Goal: Complete application form

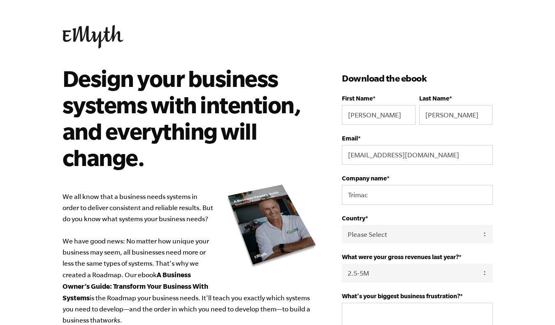
select select "2.5-5M"
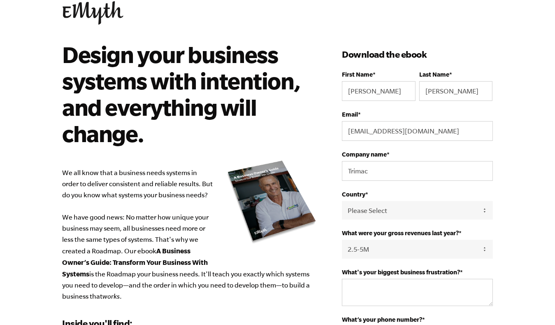
scroll to position [23, 0]
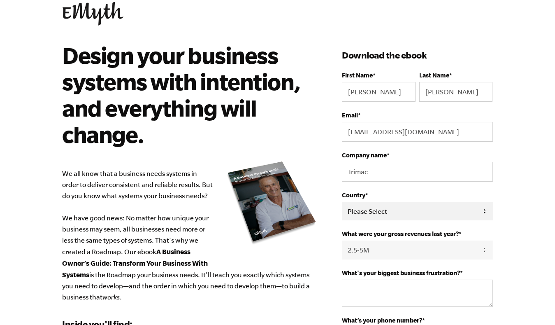
click at [398, 210] on select "Please Select [GEOGRAPHIC_DATA] [GEOGRAPHIC_DATA] [GEOGRAPHIC_DATA] [GEOGRAPHIC…" at bounding box center [417, 211] width 151 height 19
select select "[GEOGRAPHIC_DATA]"
click at [342, 202] on select "Please Select [GEOGRAPHIC_DATA] [GEOGRAPHIC_DATA] [GEOGRAPHIC_DATA] [GEOGRAPHIC…" at bounding box center [417, 211] width 151 height 19
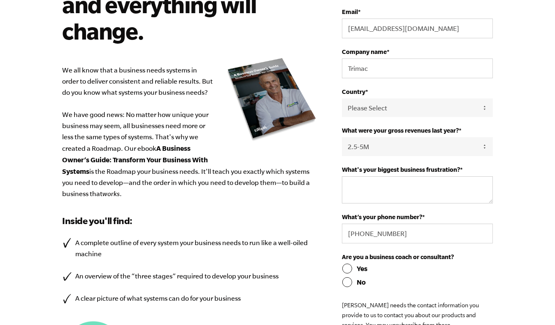
scroll to position [129, 0]
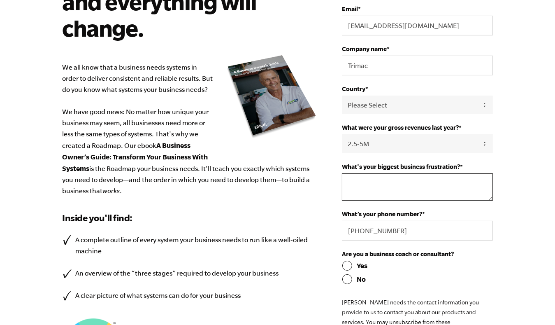
click at [354, 174] on textarea "What's your biggest business frustration? *" at bounding box center [417, 186] width 151 height 27
type textarea "chaos"
drag, startPoint x: 400, startPoint y: 225, endPoint x: 337, endPoint y: 226, distance: 63.0
click at [337, 226] on div "Design your business systems with intention, and everything will change. We all…" at bounding box center [278, 194] width 450 height 517
type input "9134410043"
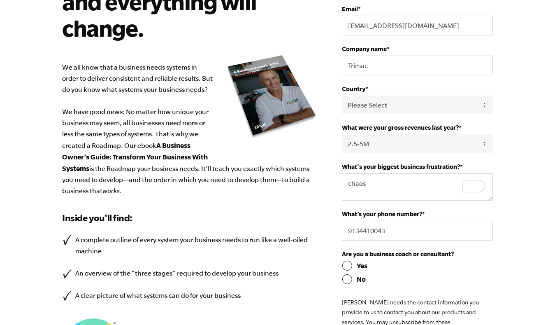
click at [349, 281] on input "No" at bounding box center [417, 279] width 151 height 10
radio input "true"
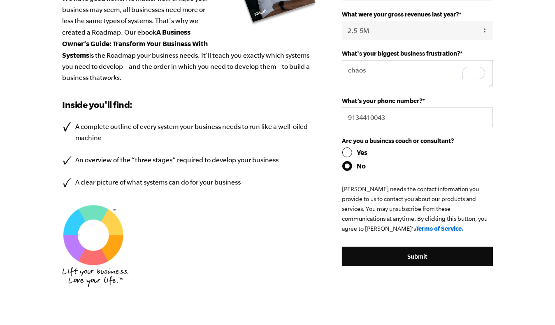
scroll to position [247, 0]
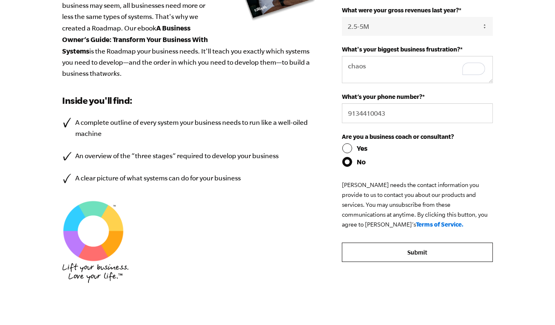
click at [434, 251] on input "Submit" at bounding box center [417, 252] width 151 height 20
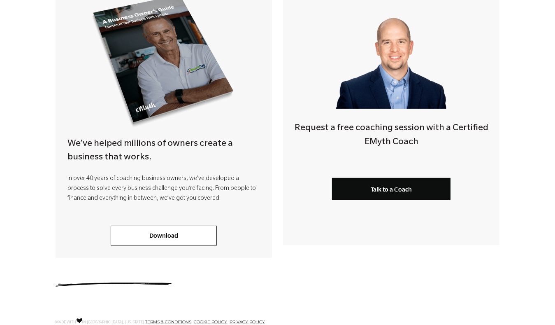
scroll to position [211, 0]
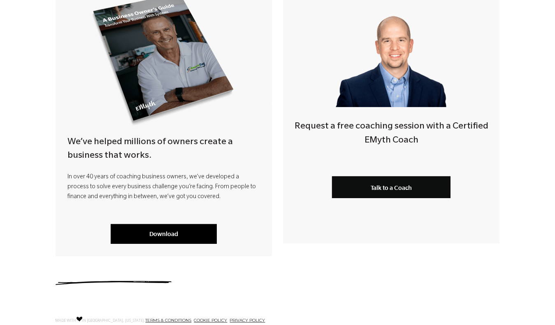
click at [139, 230] on link "Download" at bounding box center [164, 234] width 106 height 20
